Goal: Transaction & Acquisition: Purchase product/service

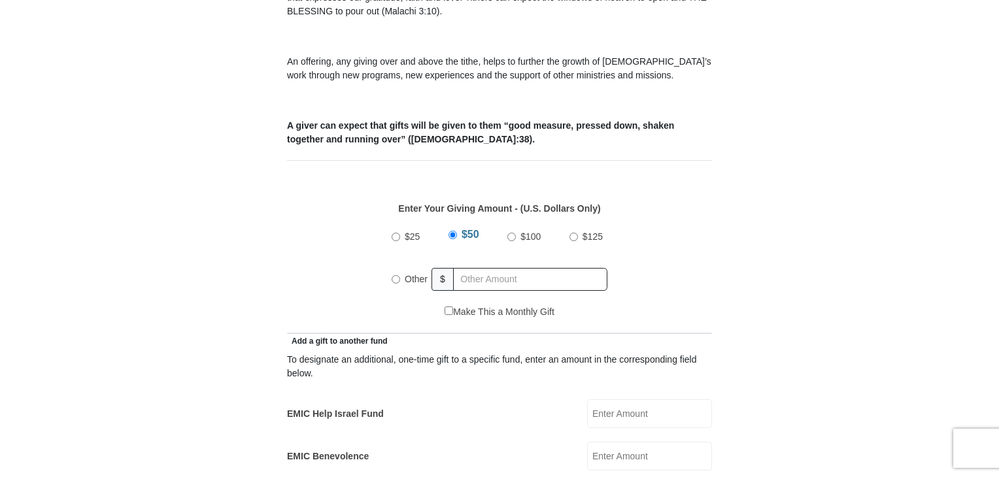
scroll to position [457, 0]
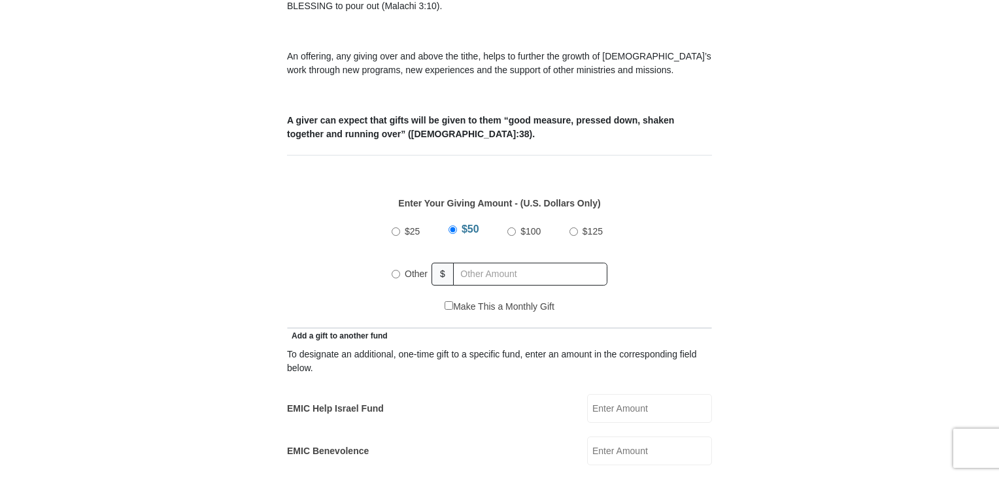
click at [397, 270] on input "Other" at bounding box center [395, 274] width 8 height 8
radio input "true"
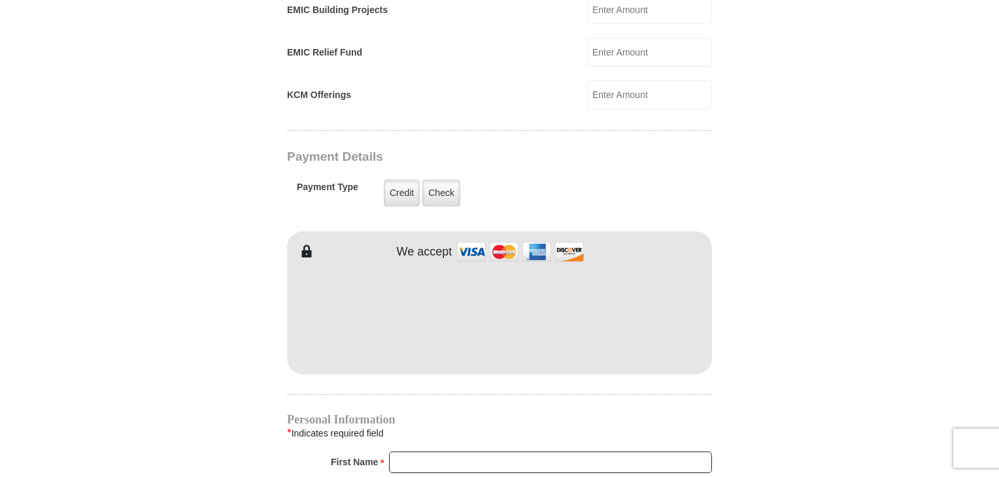
scroll to position [980, 0]
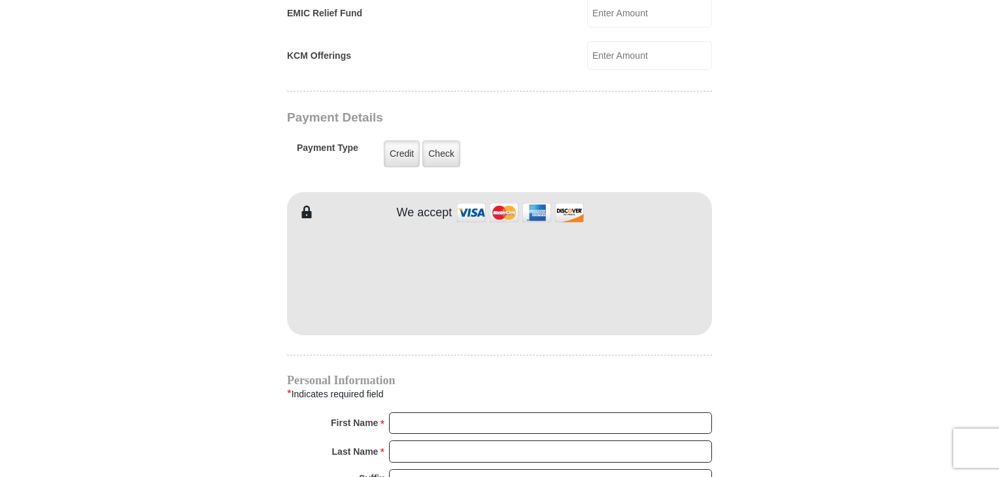
type input "10"
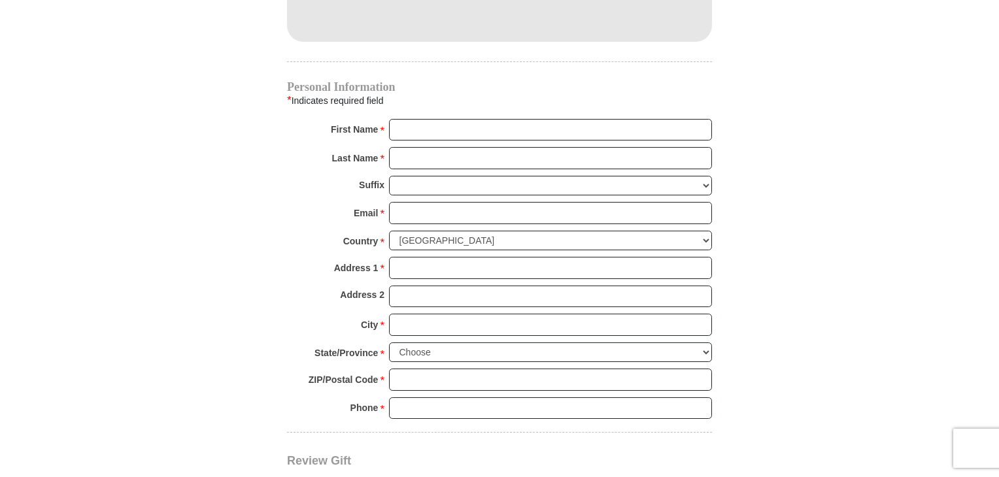
scroll to position [1307, 0]
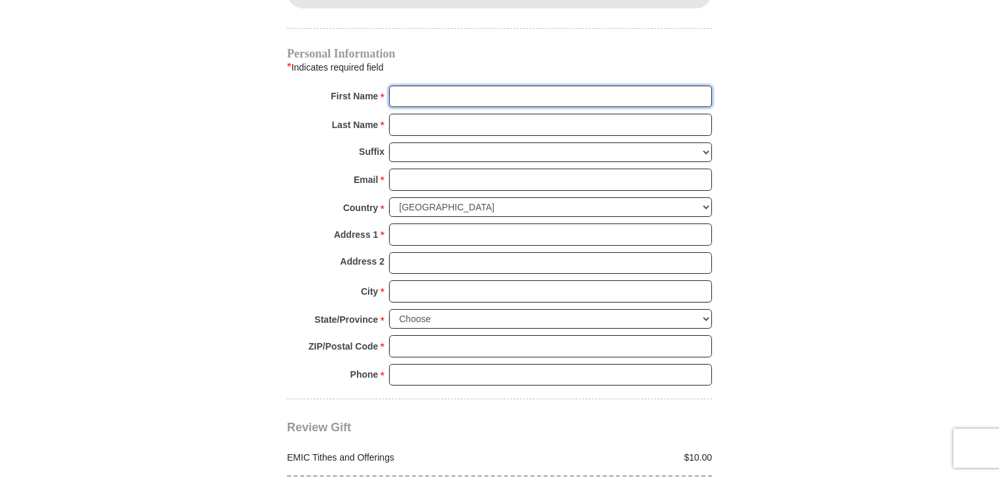
click at [418, 86] on input "First Name *" at bounding box center [550, 97] width 323 height 22
type input "Laurel"
click at [439, 114] on input "Last Name *" at bounding box center [550, 125] width 323 height 22
type input "Hamid"
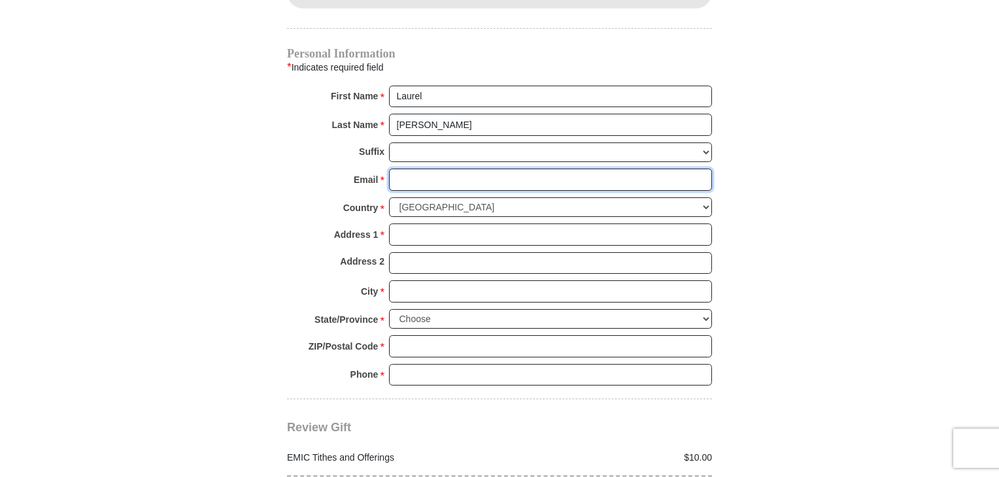
click at [435, 169] on input "Email *" at bounding box center [550, 180] width 323 height 22
type input "laibey@gmail.com"
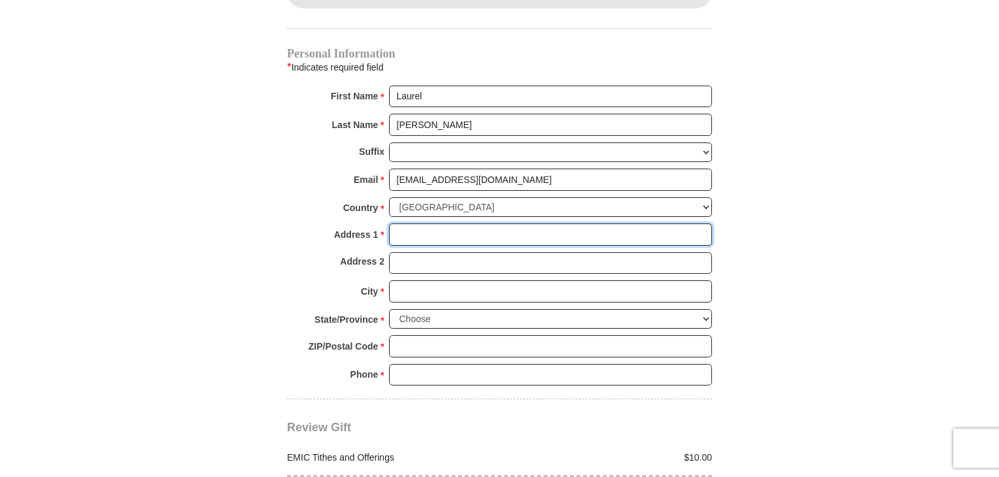
click at [431, 224] on input "Address 1 *" at bounding box center [550, 235] width 323 height 22
type input "4601 De Zavala Rd Apt 511"
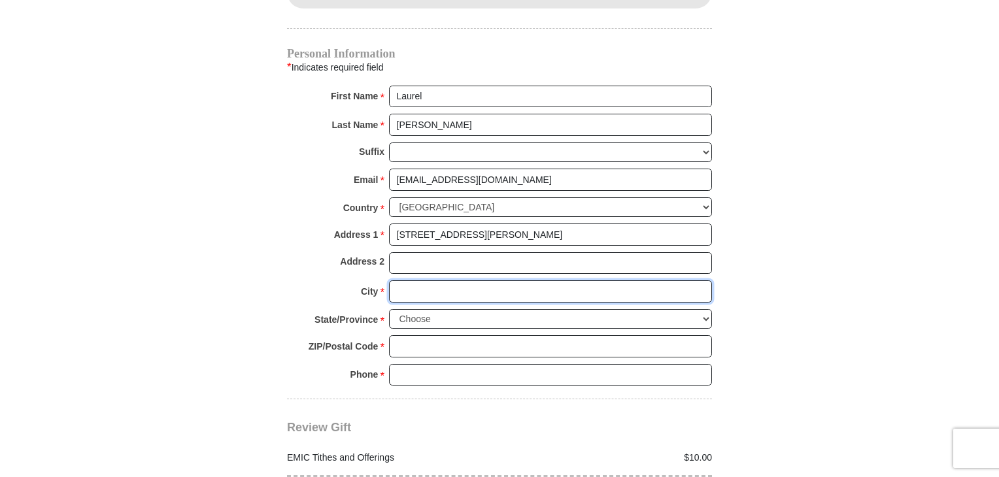
click at [448, 280] on input "City *" at bounding box center [550, 291] width 323 height 22
type input "San Antonio"
click at [469, 309] on select "Choose Alabama Alaska American Samoa Arizona Arkansas Armed Forces Americas Arm…" at bounding box center [550, 319] width 323 height 20
select select "TX"
click at [389, 309] on select "Choose Alabama Alaska American Samoa Arizona Arkansas Armed Forces Americas Arm…" at bounding box center [550, 319] width 323 height 20
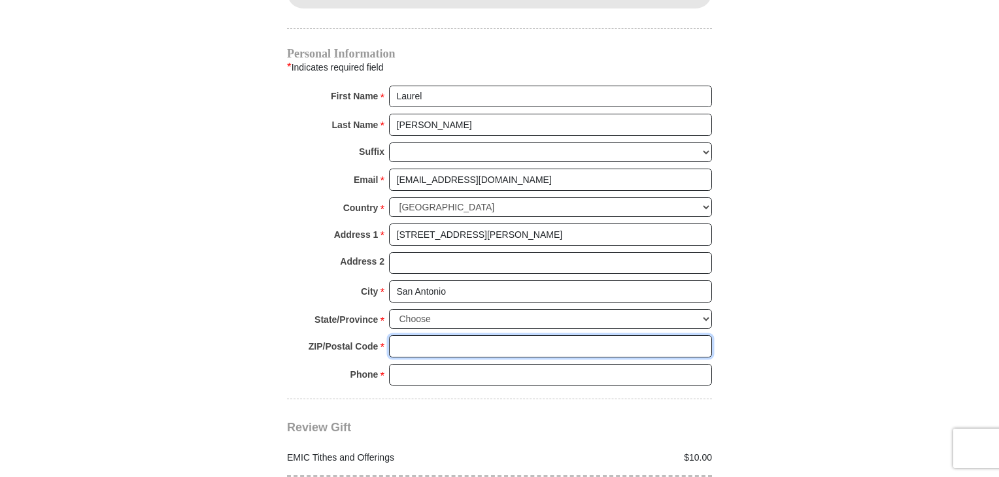
click at [413, 335] on input "ZIP/Postal Code *" at bounding box center [550, 346] width 323 height 22
type input "78249"
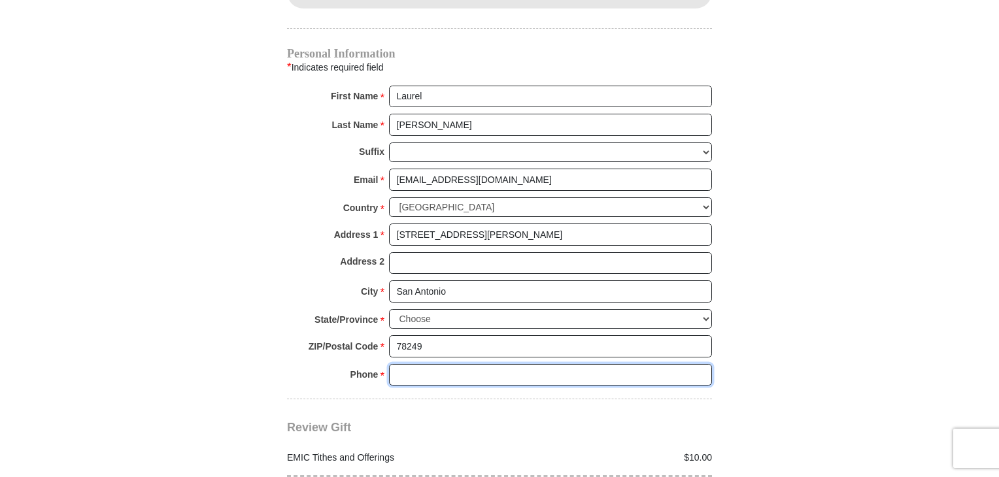
click at [448, 364] on input "Phone * *" at bounding box center [550, 375] width 323 height 22
type input "2103289914"
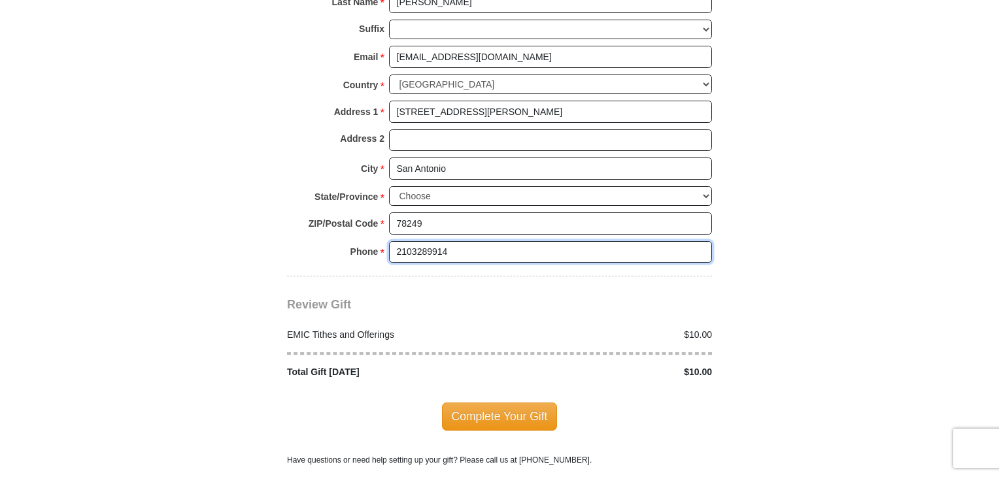
scroll to position [1438, 0]
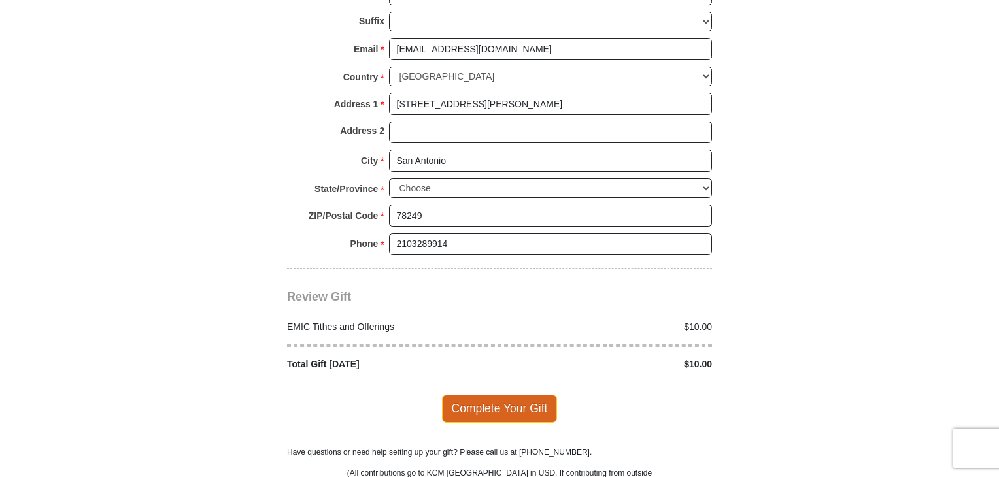
click at [527, 395] on span "Complete Your Gift" at bounding box center [500, 408] width 116 height 27
